Goal: Find specific page/section: Find specific page/section

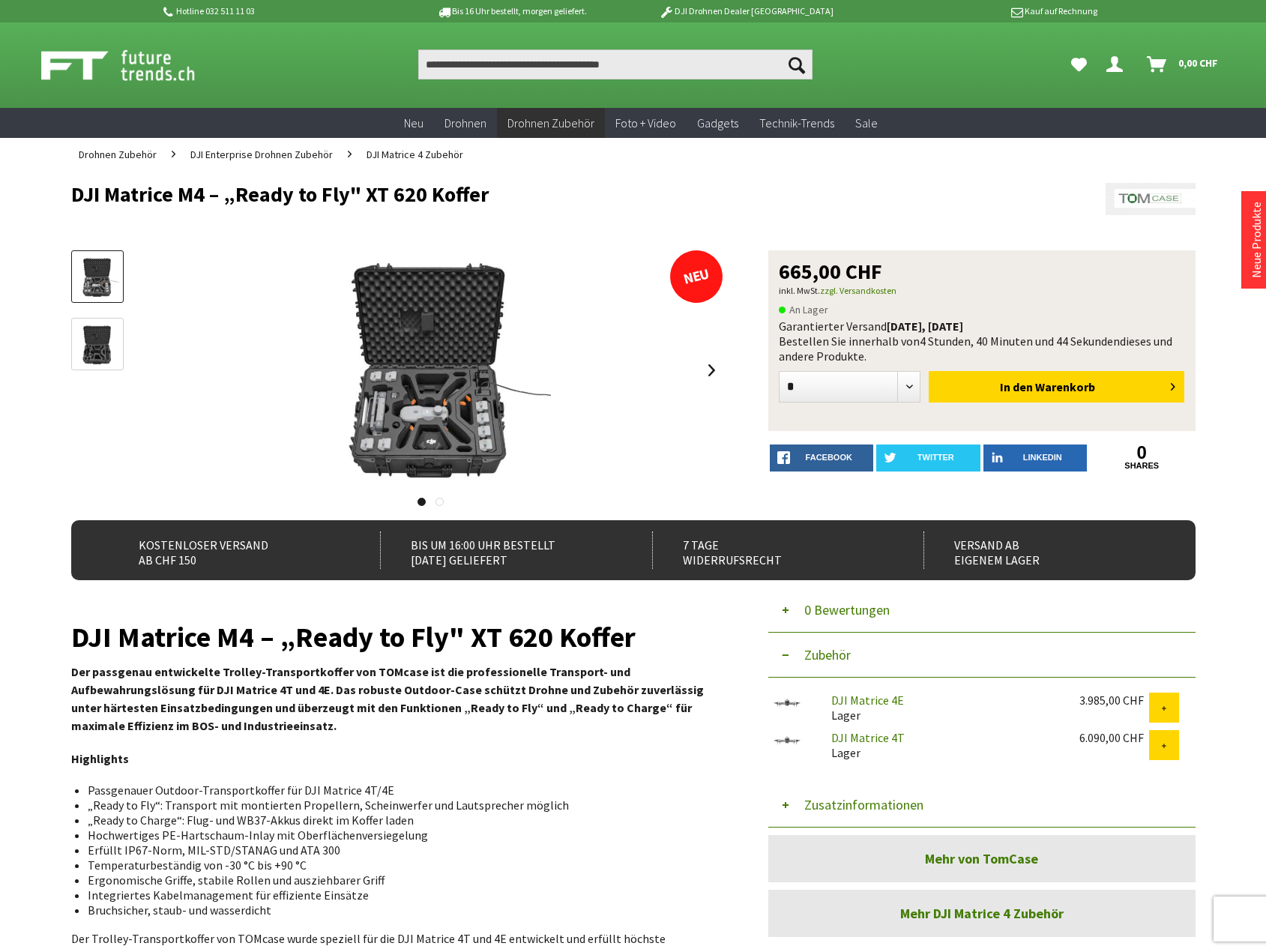
click at [423, 150] on span "DJI Matrice 4 Zubehör" at bounding box center [414, 155] width 97 height 13
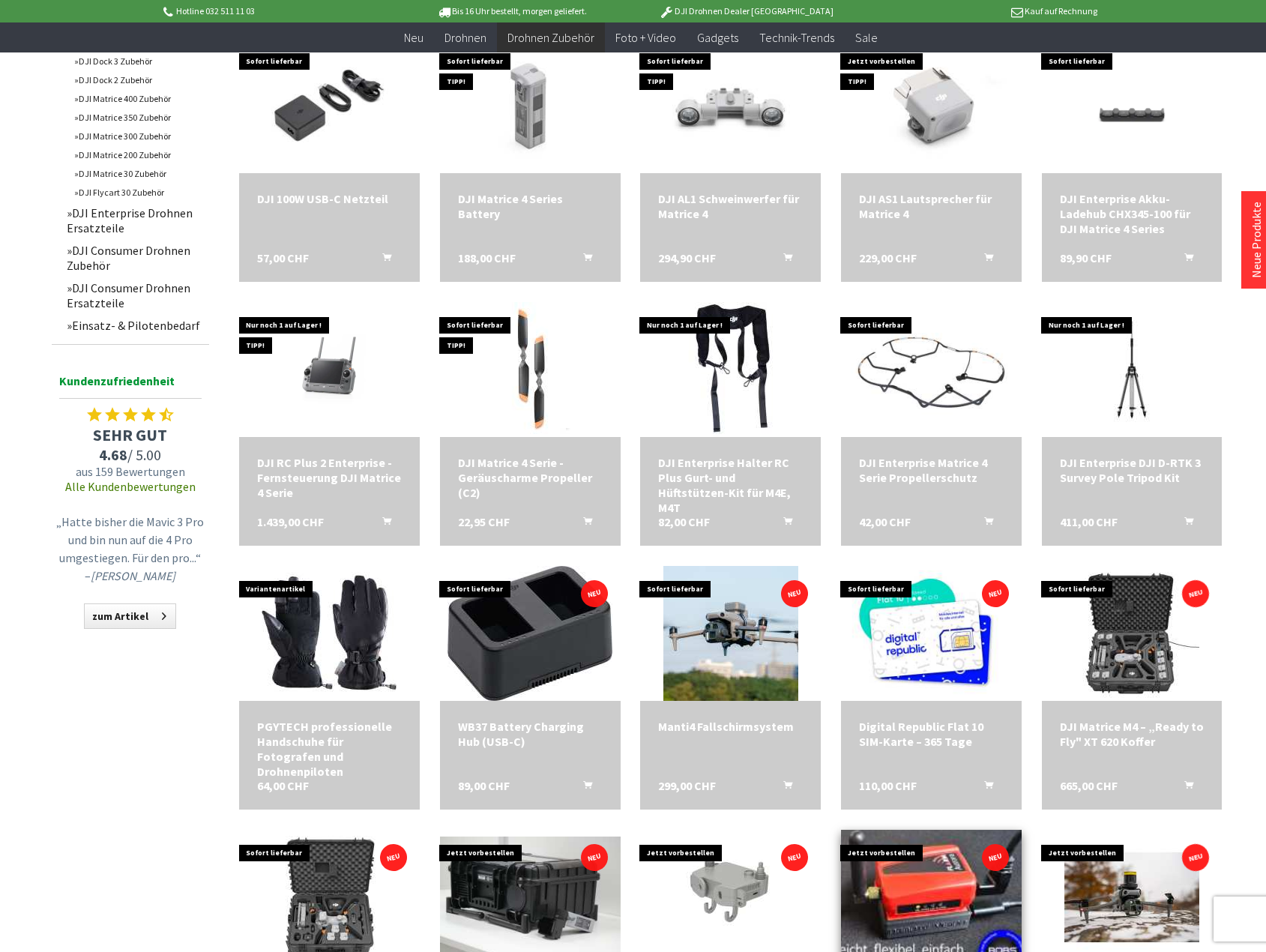
scroll to position [375, 0]
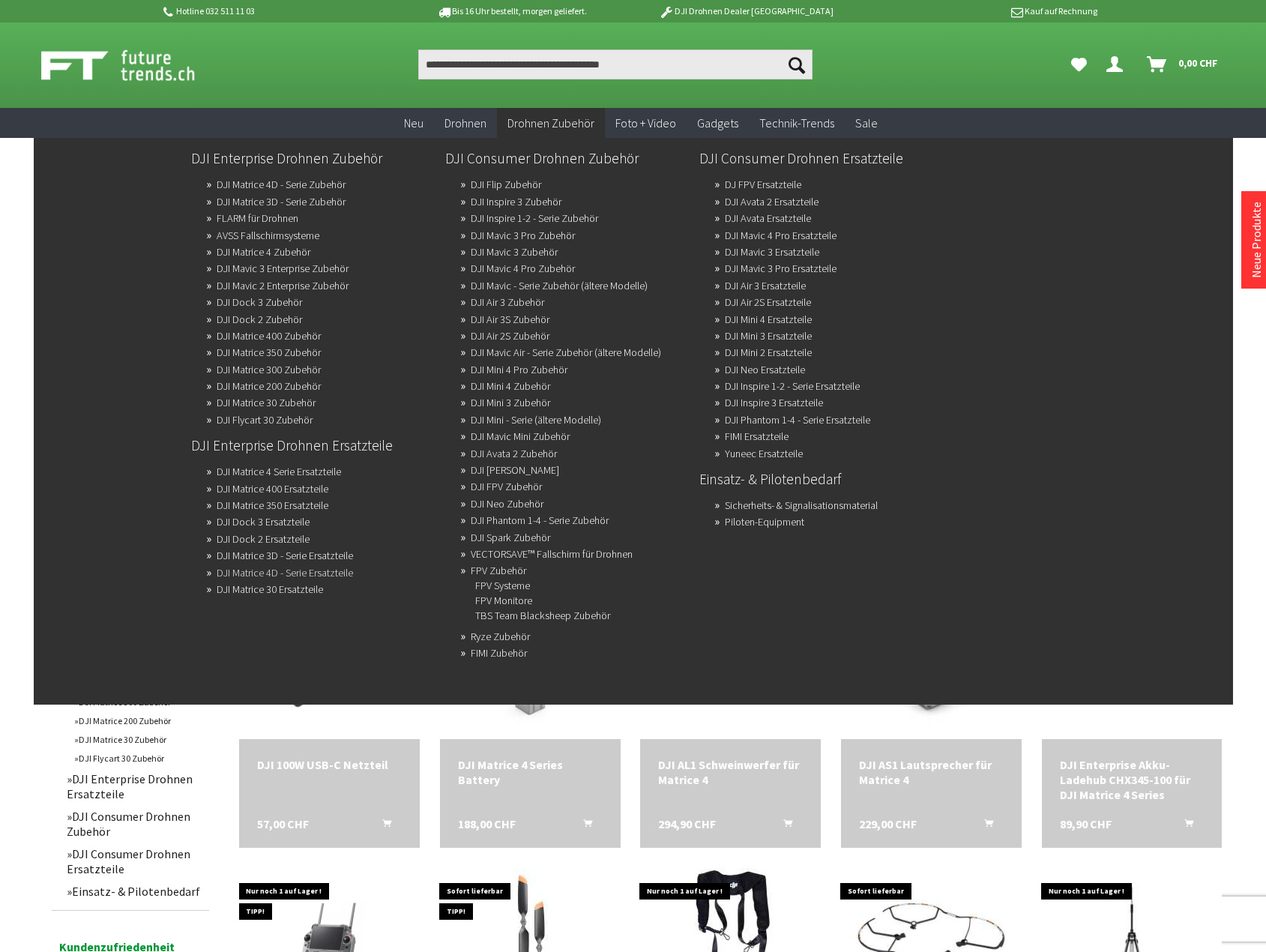
click at [268, 570] on link "DJI Matrice 4D - Serie Ersatzteile" at bounding box center [284, 572] width 136 height 21
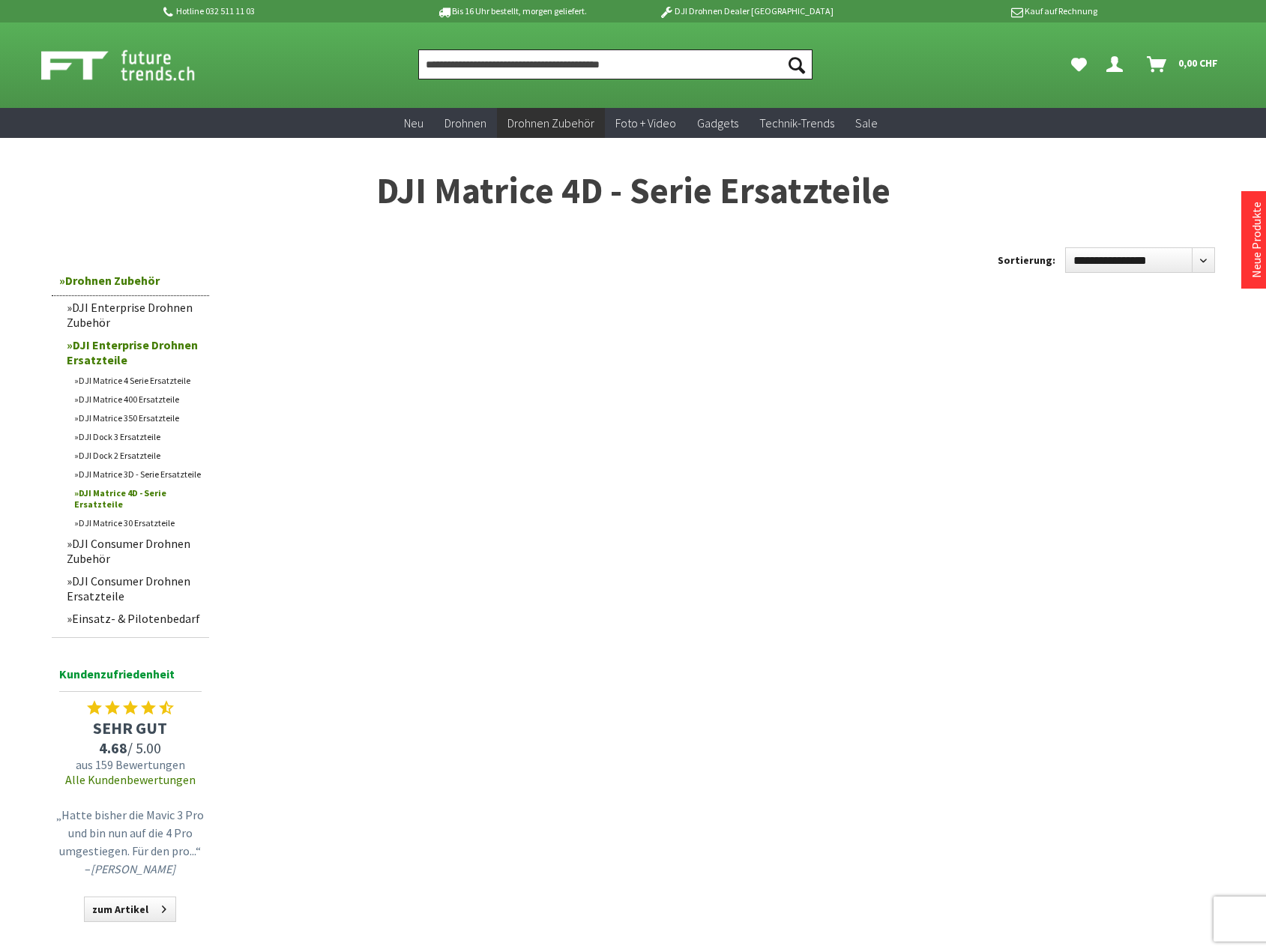
click at [508, 60] on input "Produkt, Marke, Kategorie, EAN, Artikelnummer…" at bounding box center [615, 65] width 394 height 30
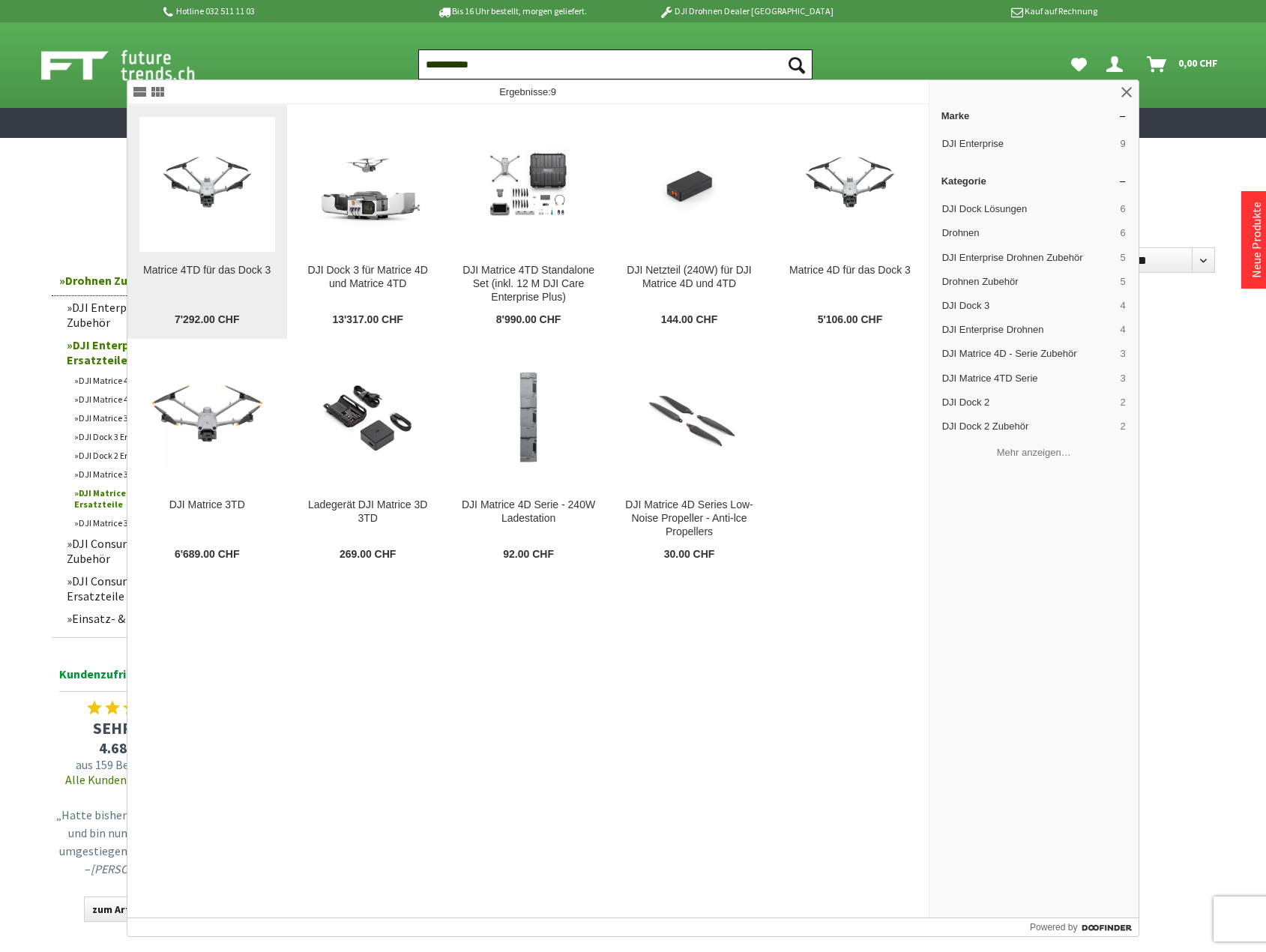
type input "**********"
click at [209, 182] on img at bounding box center [208, 184] width 136 height 102
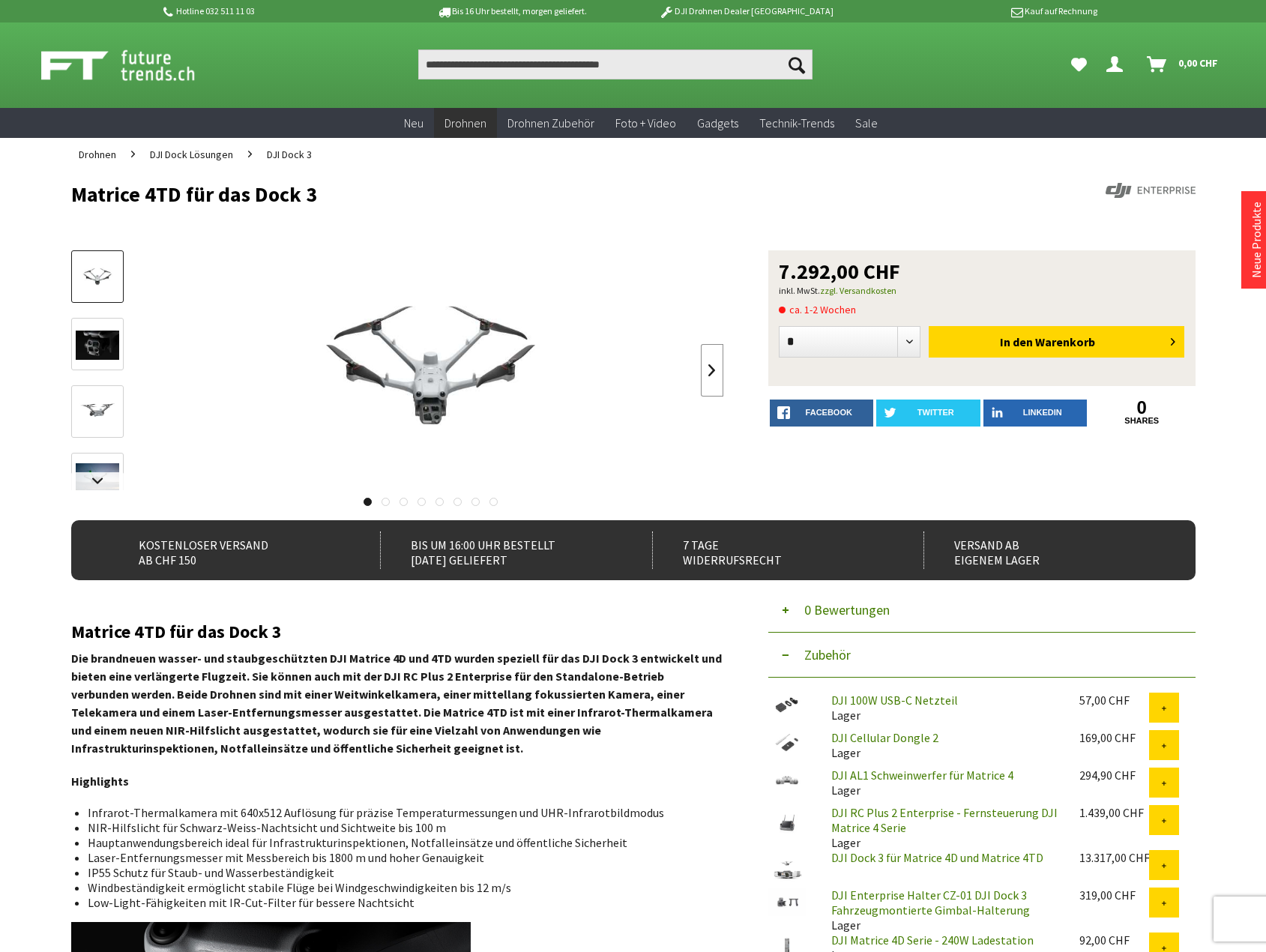
click at [708, 370] on link at bounding box center [711, 370] width 22 height 52
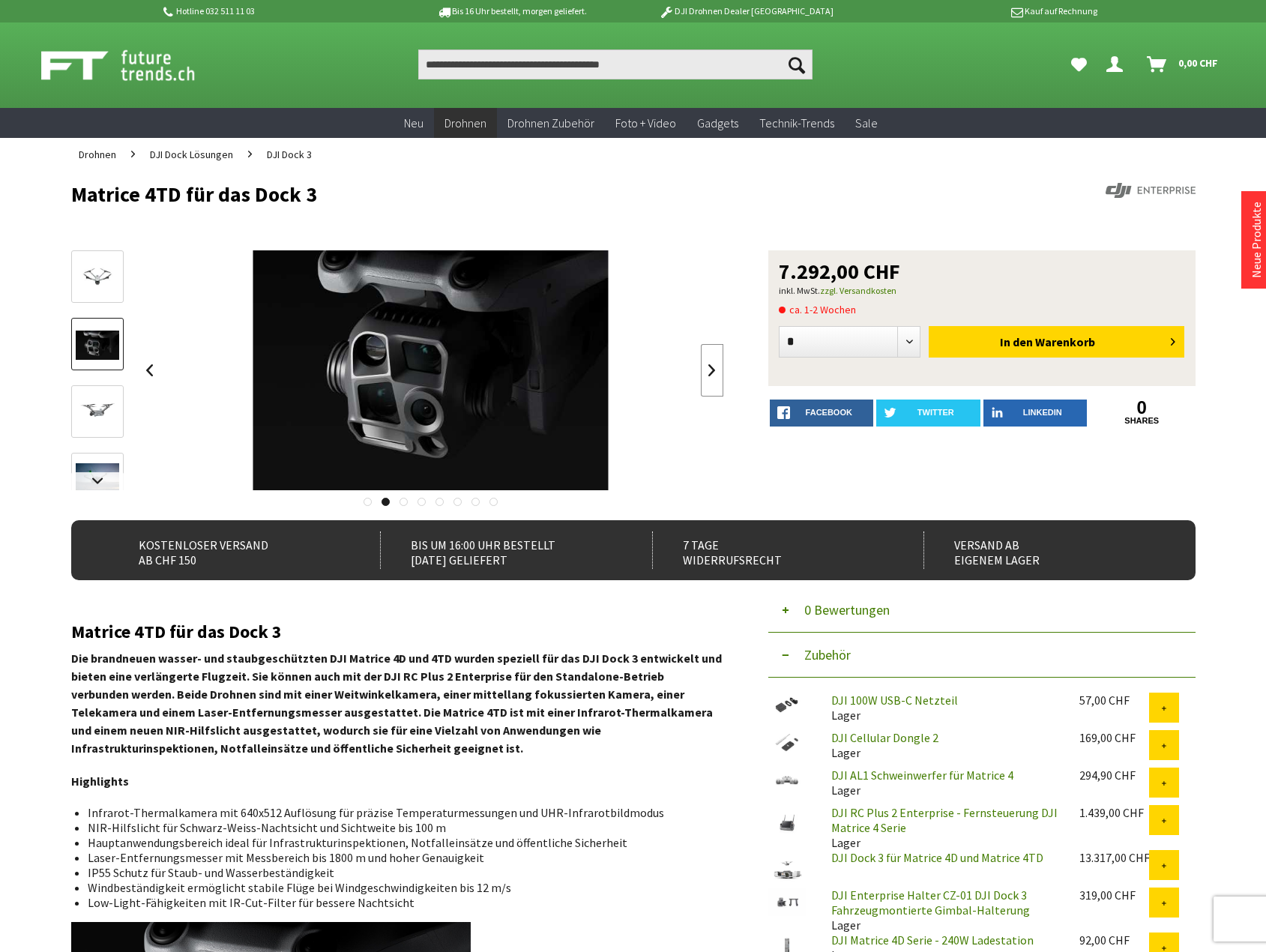
click at [708, 370] on link at bounding box center [711, 370] width 22 height 52
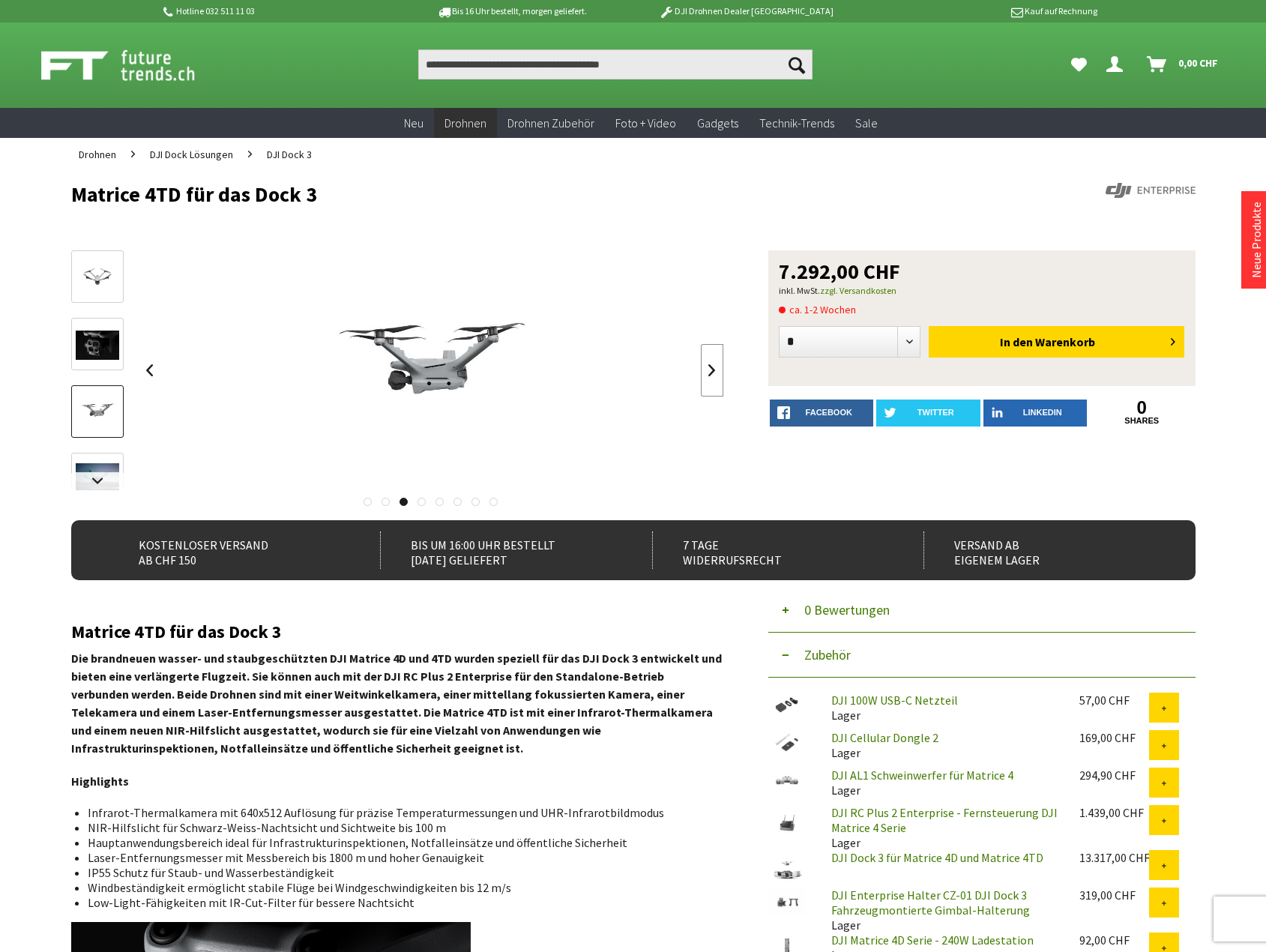
click at [708, 370] on link at bounding box center [711, 370] width 22 height 52
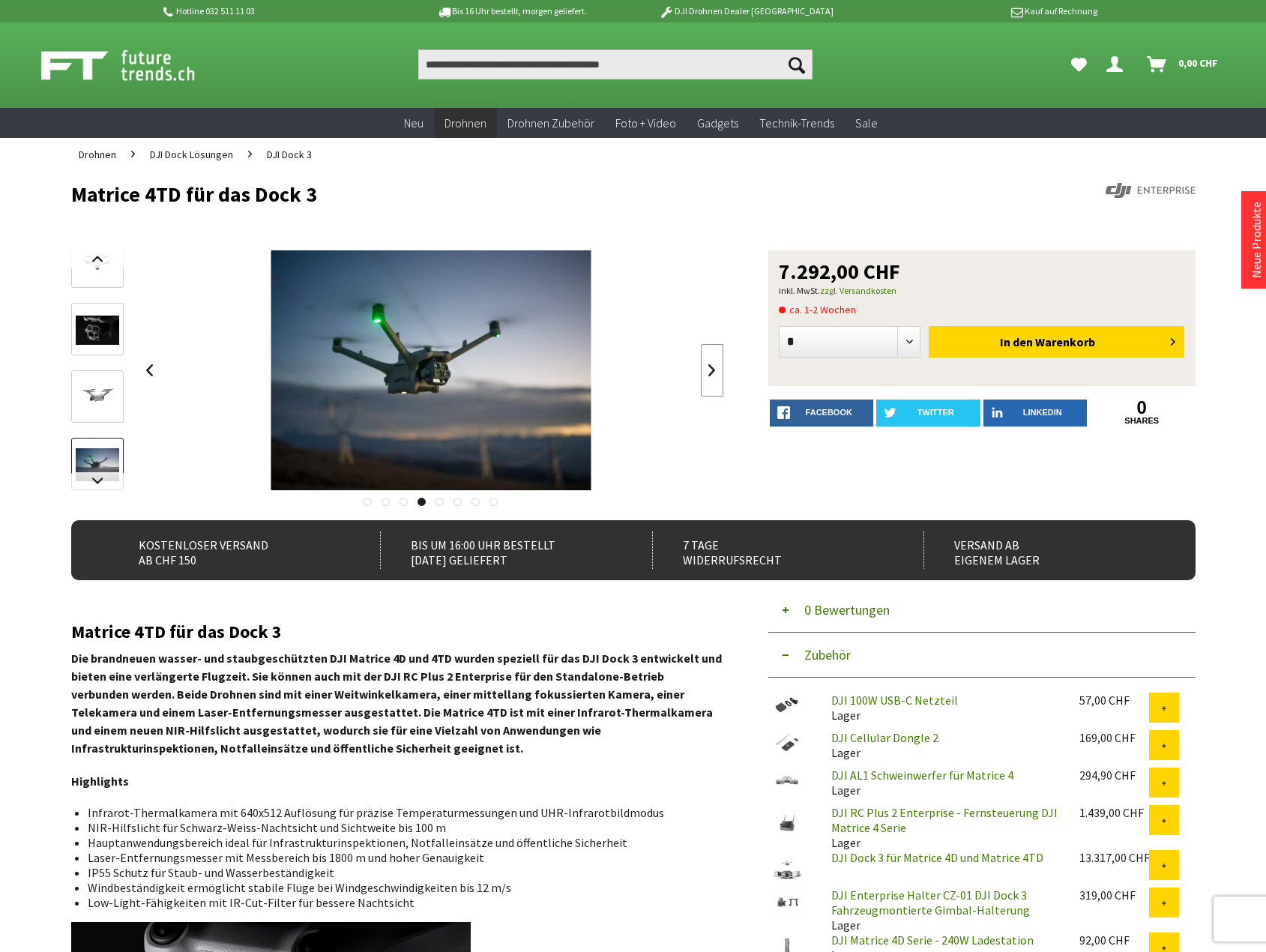
click at [708, 370] on link at bounding box center [711, 370] width 22 height 52
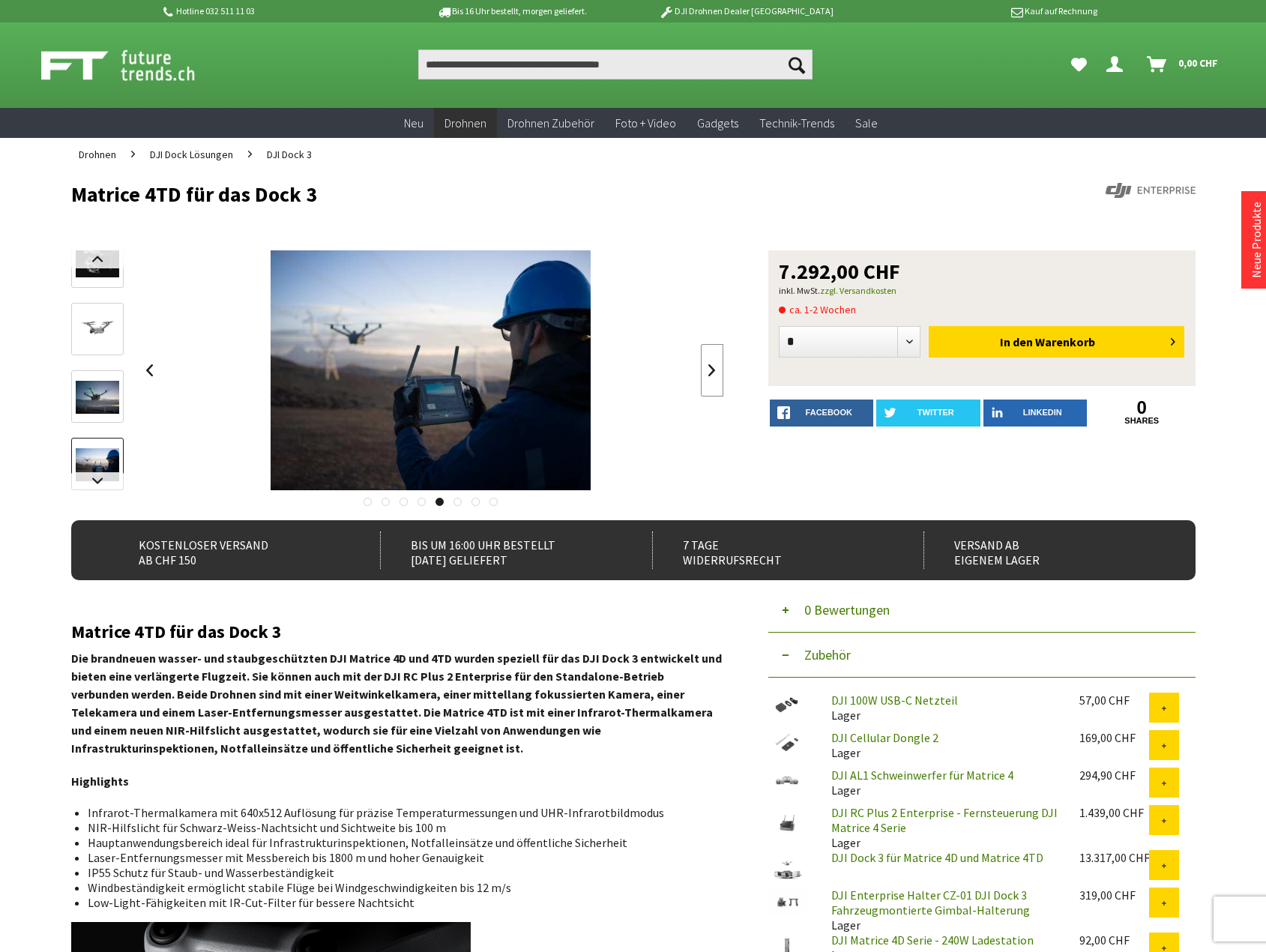
click at [708, 370] on link at bounding box center [711, 370] width 22 height 52
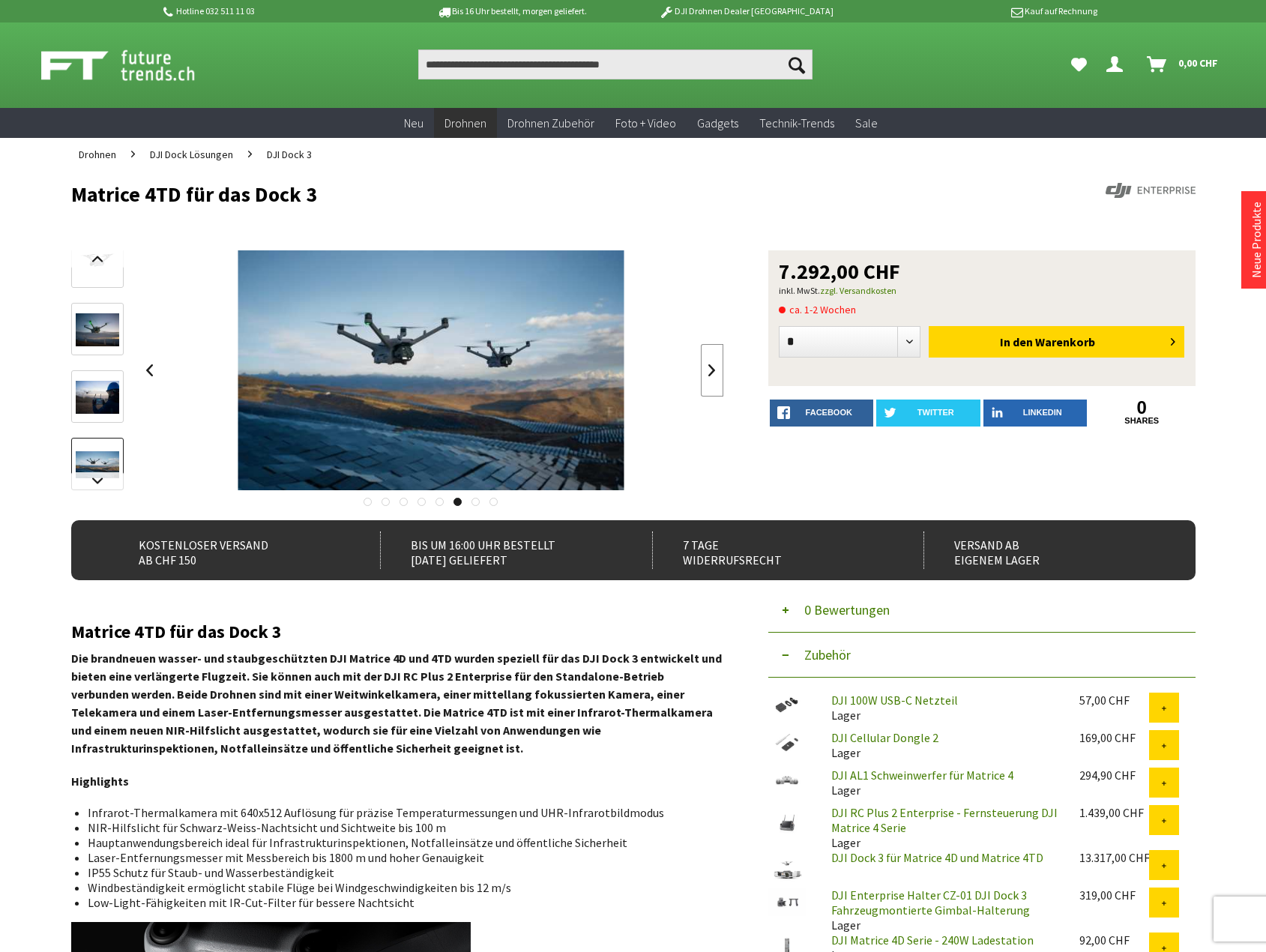
click at [708, 370] on link at bounding box center [711, 370] width 22 height 52
